Goal: Information Seeking & Learning: Check status

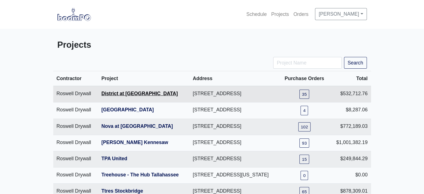
click at [130, 96] on link "District at [GEOGRAPHIC_DATA]" at bounding box center [139, 94] width 76 height 6
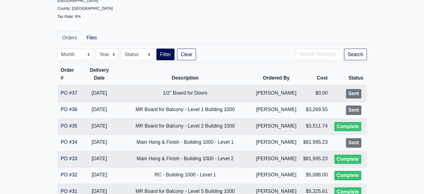
scroll to position [71, 0]
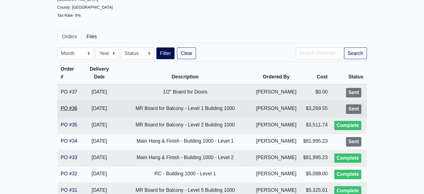
click at [70, 111] on link "PO #36" at bounding box center [69, 108] width 17 height 6
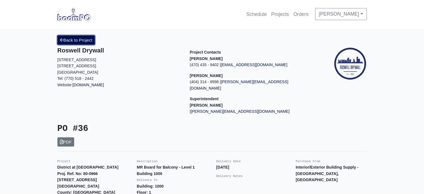
click at [83, 40] on link "Back to Project" at bounding box center [76, 39] width 38 height 9
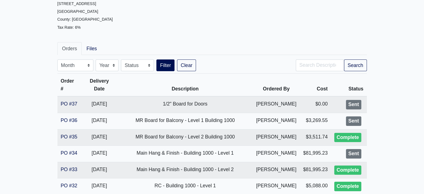
scroll to position [60, 0]
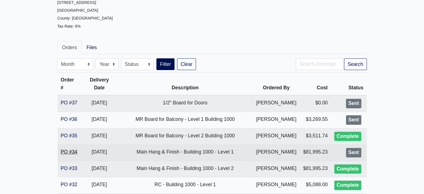
click at [69, 154] on link "PO #34" at bounding box center [69, 152] width 17 height 6
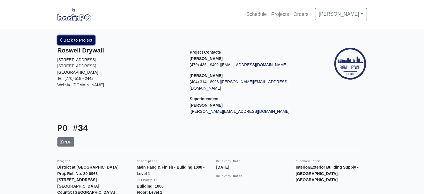
click at [79, 39] on link "Back to Project" at bounding box center [76, 39] width 38 height 9
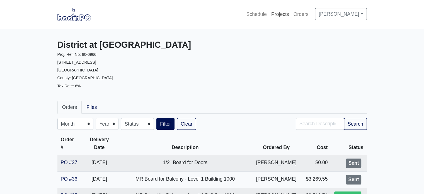
click at [291, 15] on link "Projects" at bounding box center [280, 14] width 22 height 12
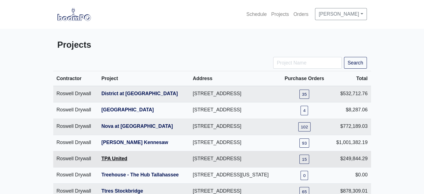
click at [115, 161] on link "TPA United" at bounding box center [114, 159] width 26 height 6
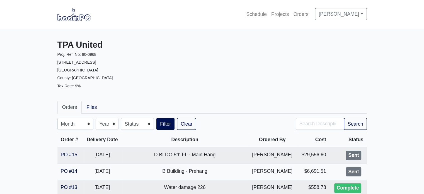
scroll to position [169, 0]
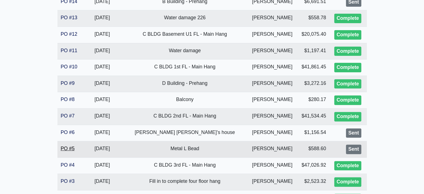
click at [69, 148] on link "PO #5" at bounding box center [68, 149] width 14 height 6
